Goal: Navigation & Orientation: Find specific page/section

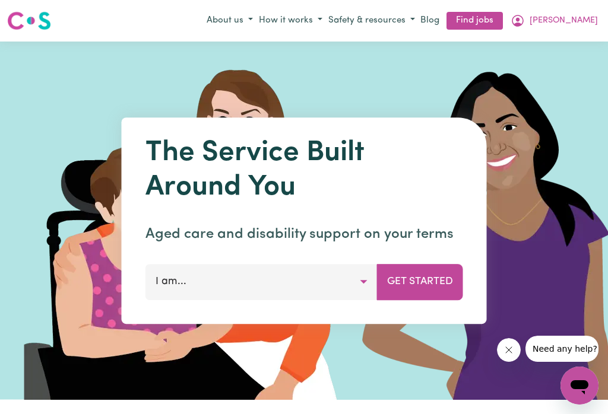
click at [525, 18] on icon "My Account" at bounding box center [517, 21] width 14 height 14
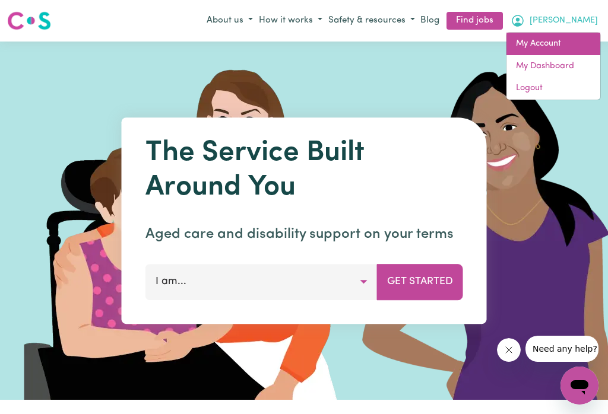
click at [553, 42] on link "My Account" at bounding box center [553, 44] width 94 height 23
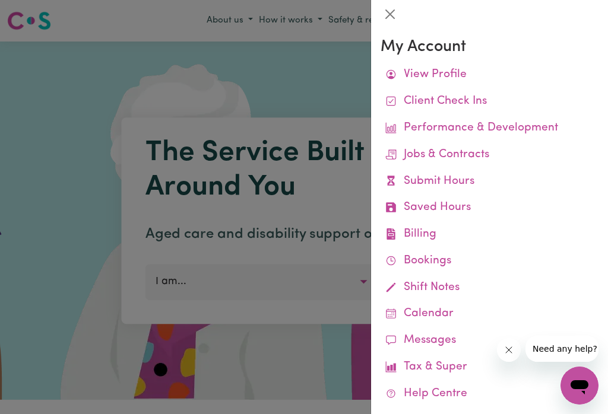
click at [0, 0] on link "Remittances" at bounding box center [0, 0] width 0 height 0
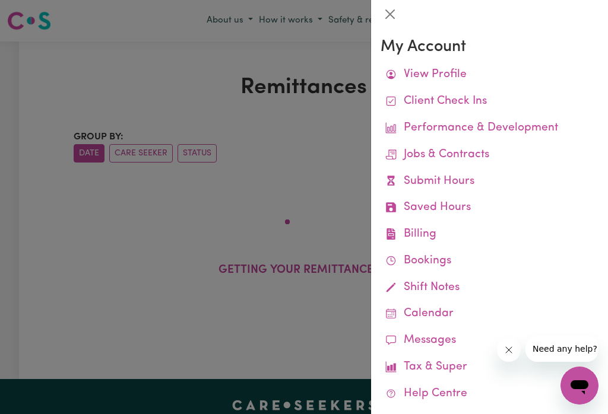
click at [392, 21] on button "Close" at bounding box center [389, 14] width 19 height 19
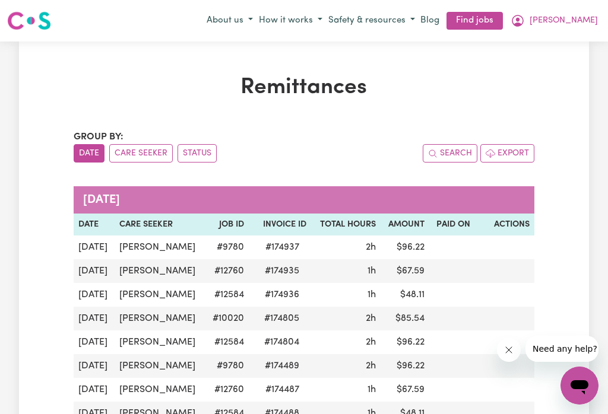
click at [525, 19] on icon "My Account" at bounding box center [517, 21] width 14 height 14
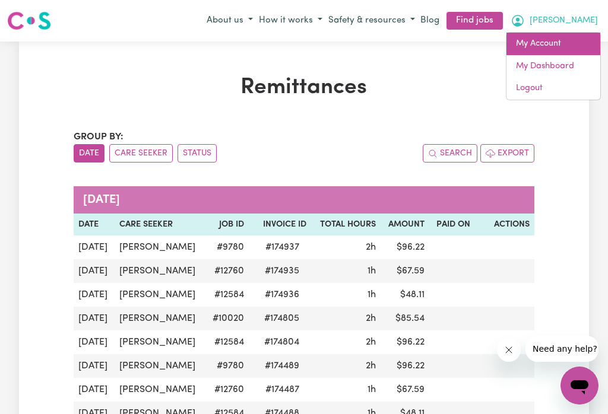
click at [537, 46] on link "My Account" at bounding box center [553, 44] width 94 height 23
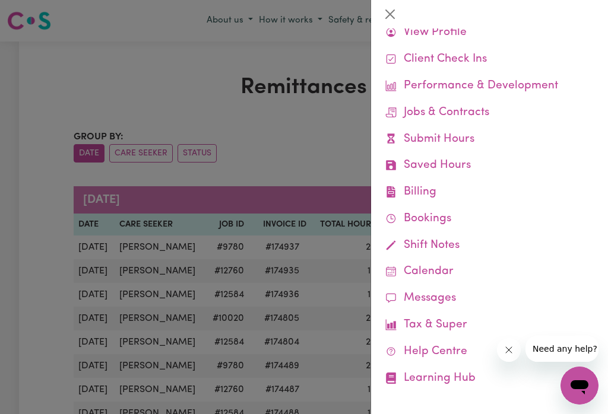
scroll to position [42, 0]
click at [464, 376] on link "Learning Hub" at bounding box center [489, 379] width 218 height 27
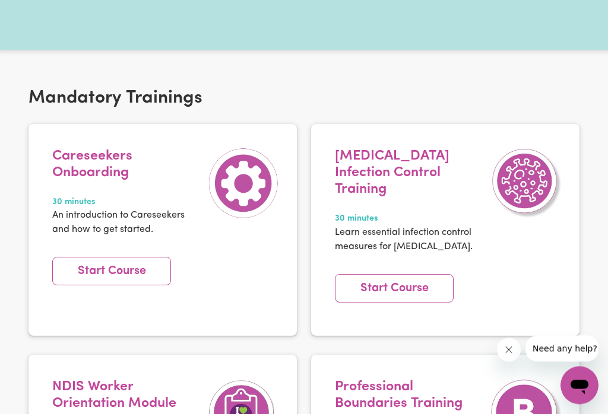
scroll to position [170, 0]
click at [110, 282] on link "Start Course" at bounding box center [111, 271] width 119 height 28
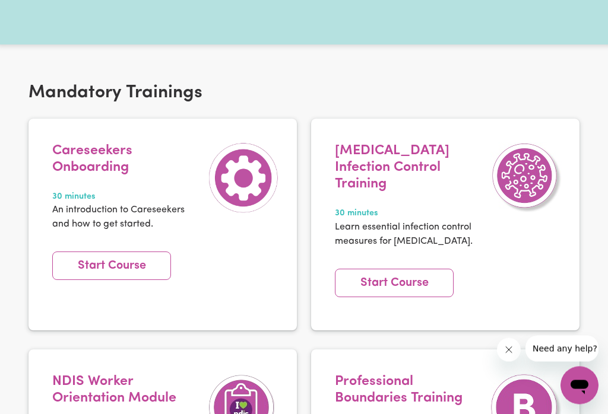
scroll to position [175, 0]
click at [411, 269] on link "Start Course" at bounding box center [394, 283] width 119 height 28
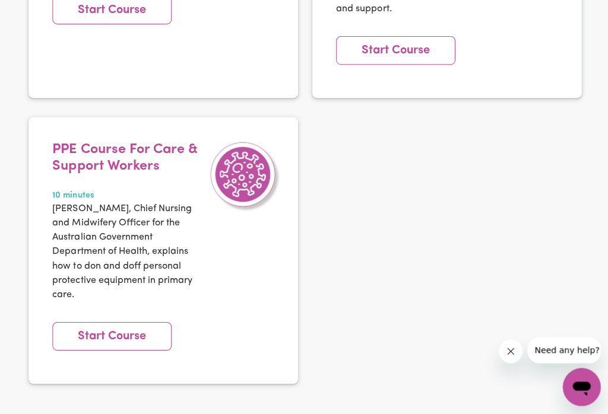
scroll to position [3747, 0]
click at [113, 321] on link "Start Course" at bounding box center [111, 335] width 119 height 28
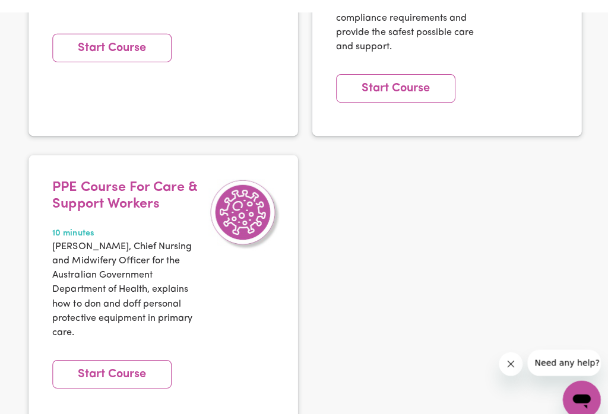
scroll to position [3709, 0]
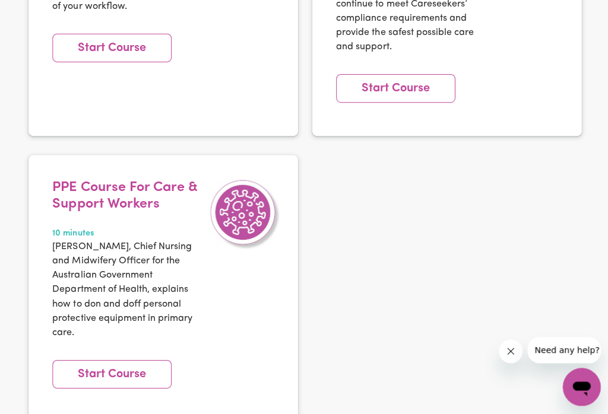
click at [119, 359] on link "Start Course" at bounding box center [111, 373] width 119 height 28
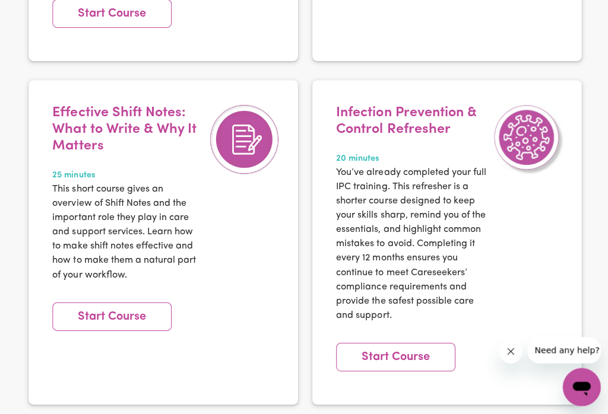
scroll to position [3441, 0]
click at [91, 302] on link "Start Course" at bounding box center [111, 316] width 119 height 28
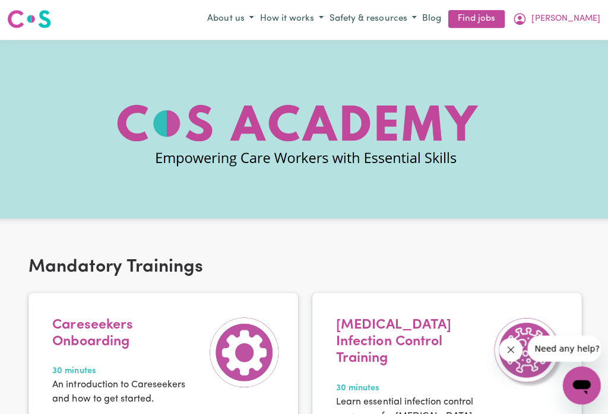
scroll to position [0, 0]
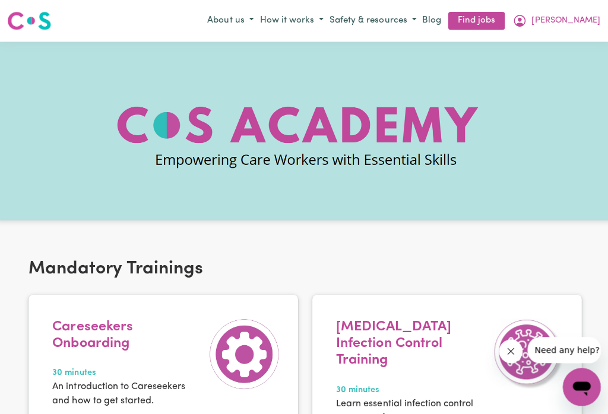
click at [523, 21] on icon "My Account" at bounding box center [518, 21] width 12 height 12
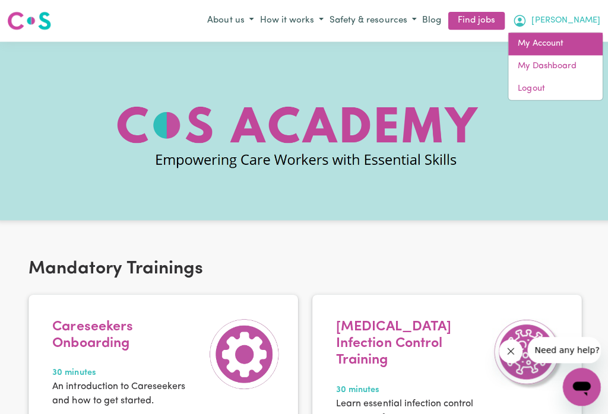
click at [554, 42] on link "My Account" at bounding box center [553, 44] width 94 height 23
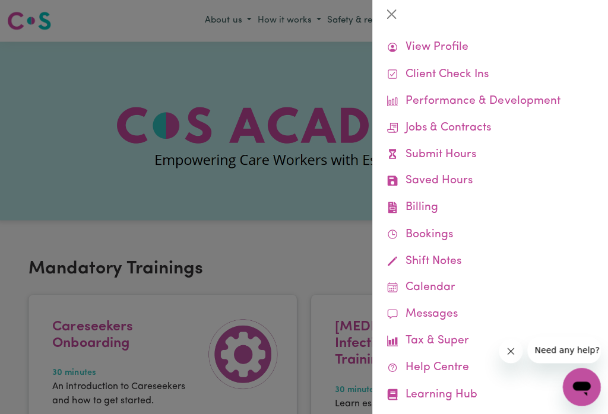
scroll to position [26, 0]
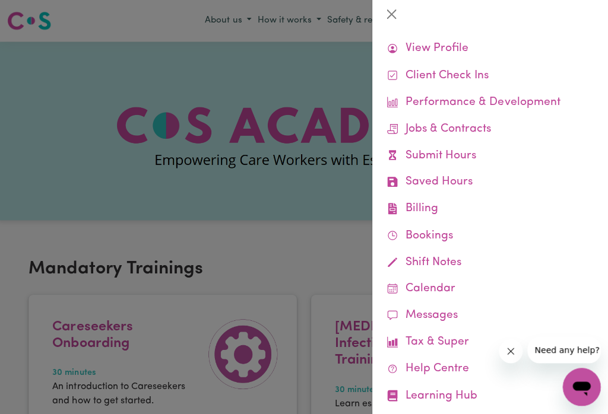
click at [556, 163] on link "Submit Hours" at bounding box center [489, 155] width 218 height 27
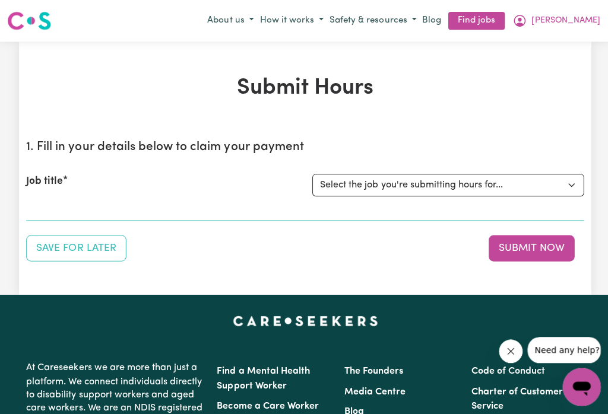
click at [525, 20] on icon "My Account" at bounding box center [517, 21] width 14 height 14
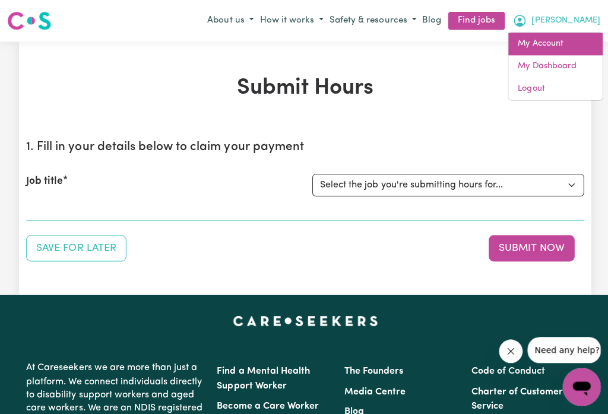
click at [542, 46] on link "My Account" at bounding box center [553, 44] width 94 height 23
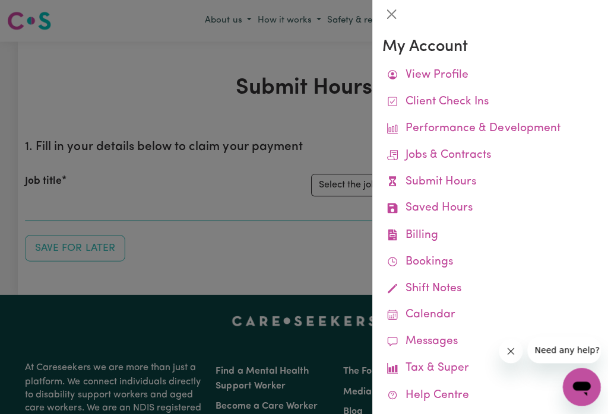
click at [0, 0] on link "Remittances" at bounding box center [0, 0] width 0 height 0
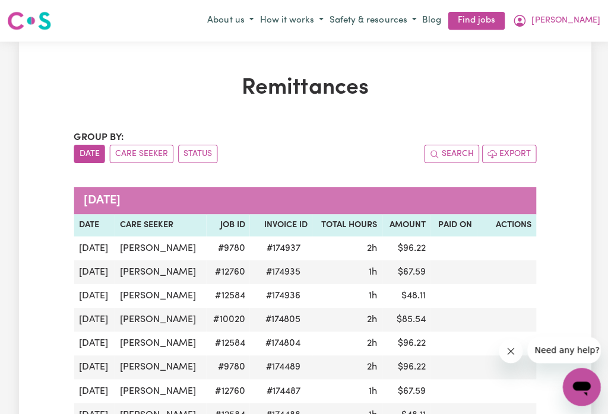
click at [503, 26] on link "Find jobs" at bounding box center [474, 21] width 56 height 18
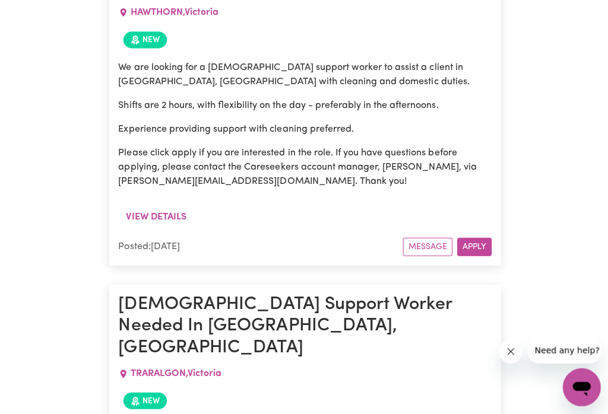
scroll to position [3337, 0]
